Goal: Find specific page/section: Find specific page/section

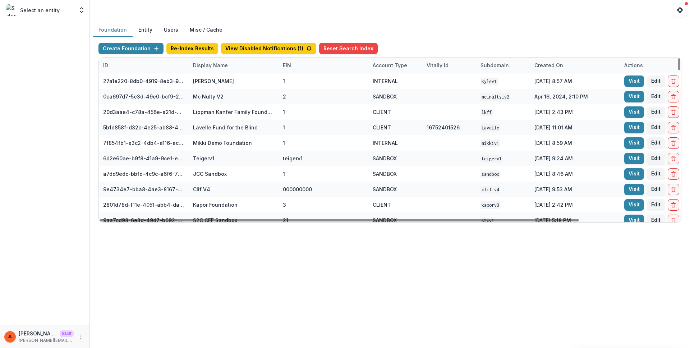
click at [215, 63] on div "Display Name" at bounding box center [210, 65] width 43 height 8
click at [216, 79] on input at bounding box center [233, 81] width 86 height 11
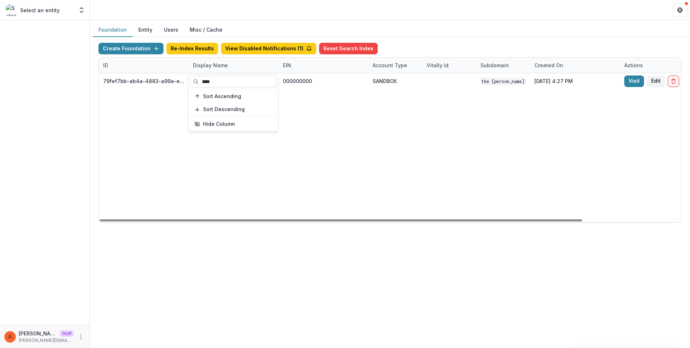
type input "****"
click at [398, 120] on div "79fef7bb-ab4a-4883-a99a-e2f11936830d The [PERSON_NAME] and [PERSON_NAME] Founda…" at bounding box center [449, 147] width 701 height 149
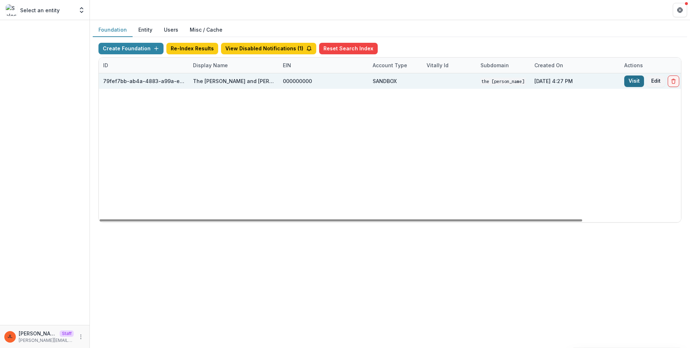
click at [640, 77] on link "Visit" at bounding box center [634, 80] width 20 height 11
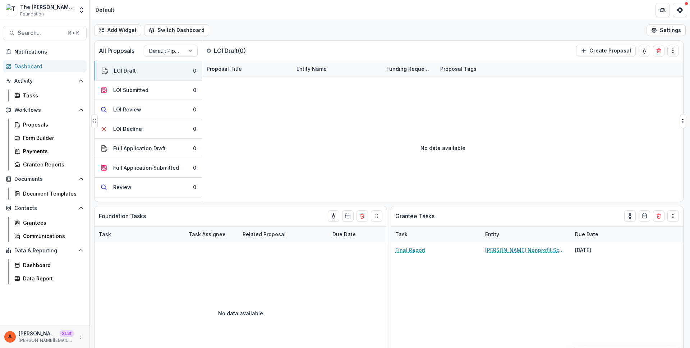
click at [305, 80] on div at bounding box center [442, 85] width 481 height 17
